Goal: Navigation & Orientation: Go to known website

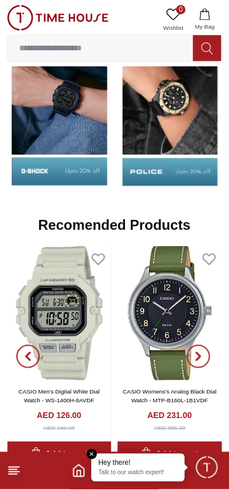
scroll to position [1127, 0]
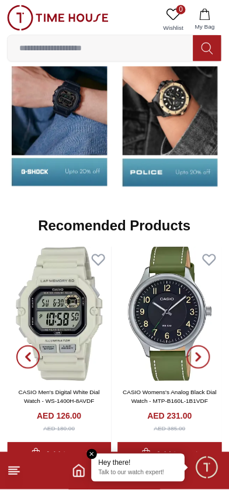
click at [16, 468] on line at bounding box center [14, 468] width 11 height 0
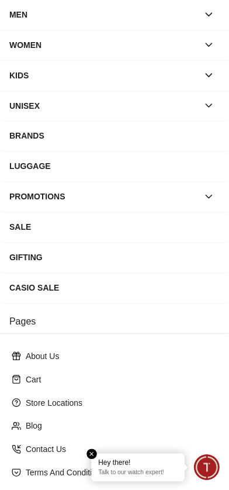
scroll to position [102, 0]
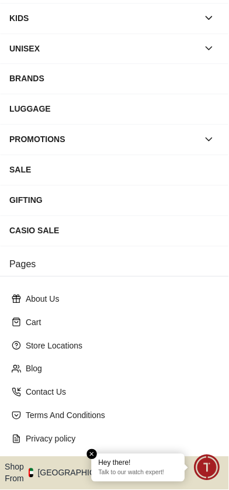
click at [71, 462] on button "Shop From [GEOGRAPHIC_DATA]" at bounding box center [68, 473] width 127 height 23
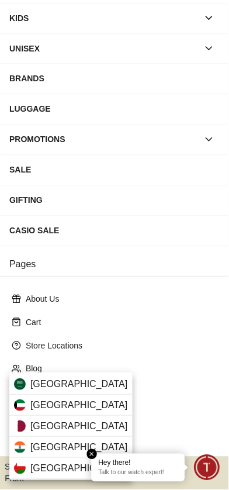
click at [54, 449] on div "[GEOGRAPHIC_DATA]" at bounding box center [70, 447] width 123 height 21
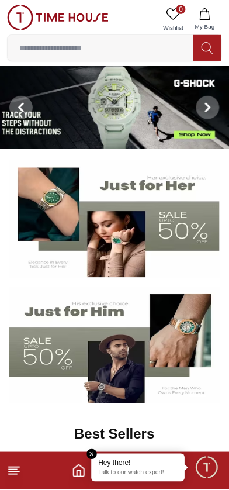
click at [20, 469] on icon at bounding box center [14, 471] width 14 height 14
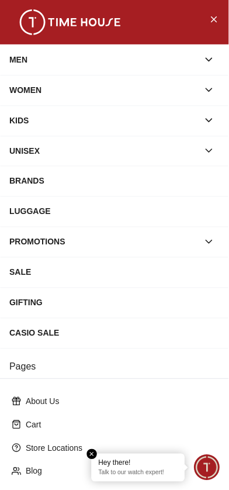
scroll to position [102, 0]
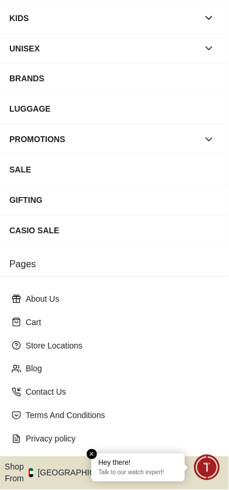
click at [62, 462] on button "Shop From [GEOGRAPHIC_DATA]" at bounding box center [68, 473] width 127 height 23
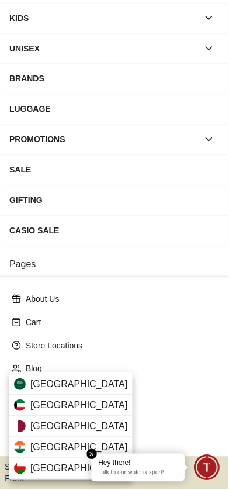
click at [56, 442] on div "[GEOGRAPHIC_DATA]" at bounding box center [70, 447] width 123 height 21
